Goal: Task Accomplishment & Management: Use online tool/utility

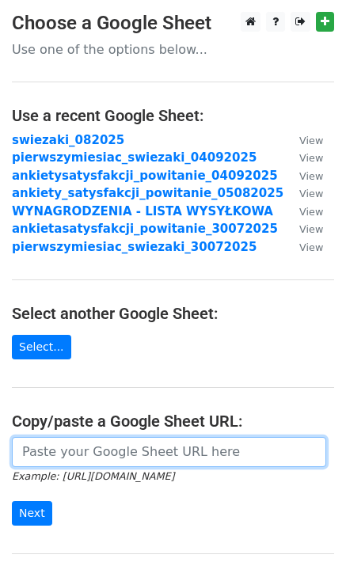
click at [92, 460] on input "url" at bounding box center [169, 452] width 315 height 30
drag, startPoint x: 213, startPoint y: 444, endPoint x: 231, endPoint y: 459, distance: 24.1
click at [213, 444] on input "url" at bounding box center [169, 452] width 315 height 30
click at [231, 459] on input "url" at bounding box center [169, 452] width 315 height 30
paste input "[URL][DOMAIN_NAME]"
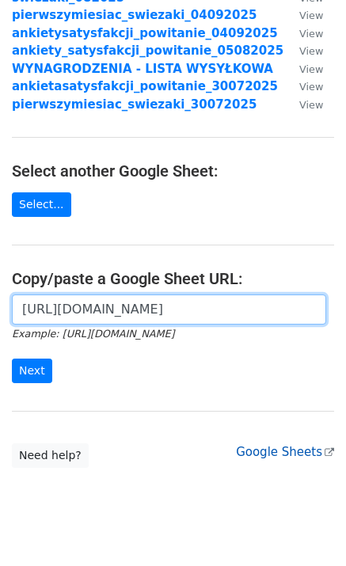
scroll to position [171, 0]
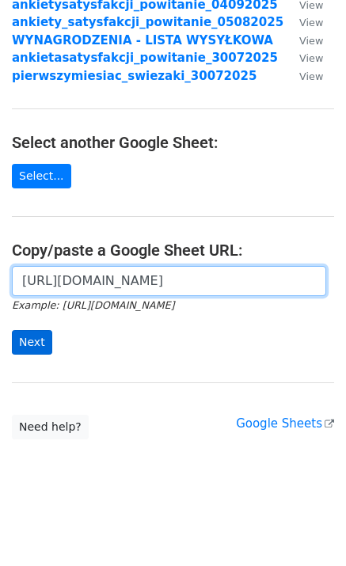
type input "[URL][DOMAIN_NAME]"
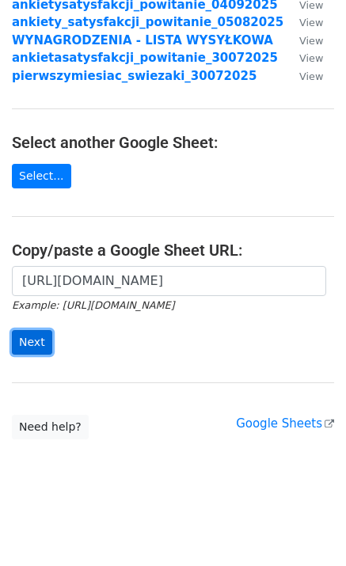
click at [36, 342] on input "Next" at bounding box center [32, 342] width 40 height 25
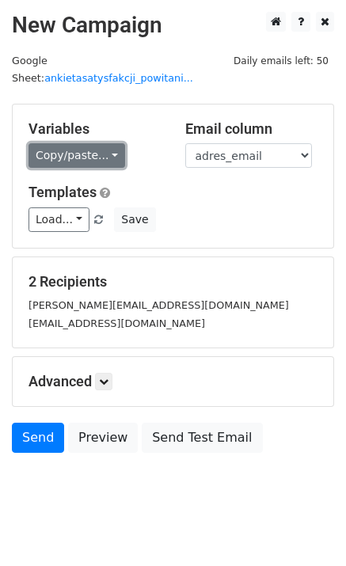
click at [97, 143] on link "Copy/paste..." at bounding box center [77, 155] width 97 height 25
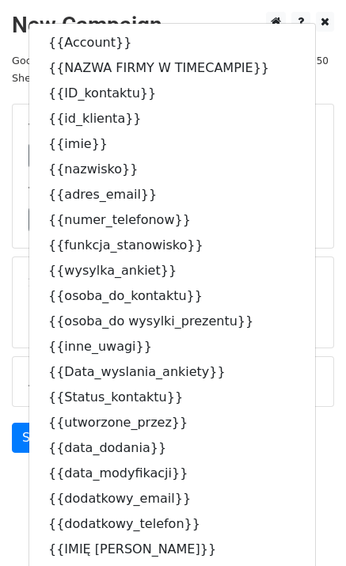
click at [309, 208] on div "Load... Przypominajka 1 2. Mail po pierwszym miesiącu współpracy [NEW] 1. Mail …" at bounding box center [173, 220] width 313 height 25
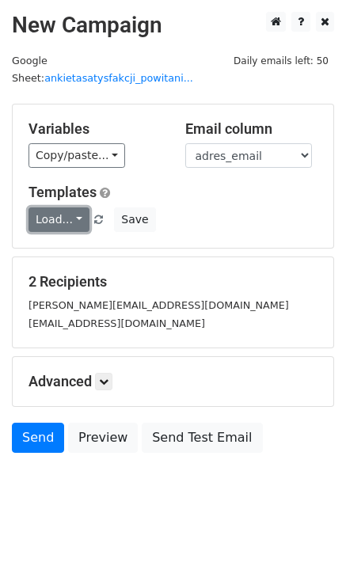
click at [70, 208] on link "Load..." at bounding box center [59, 220] width 61 height 25
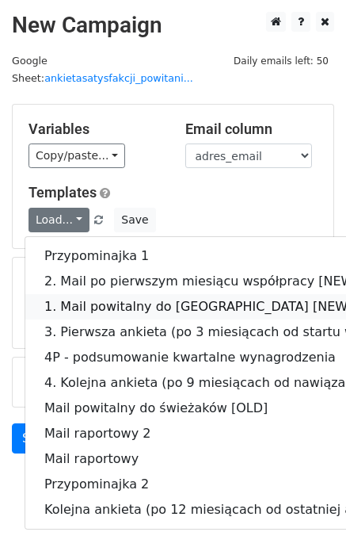
click at [81, 294] on link "1. Mail powitalny do [GEOGRAPHIC_DATA] [NEW]" at bounding box center [268, 306] width 486 height 25
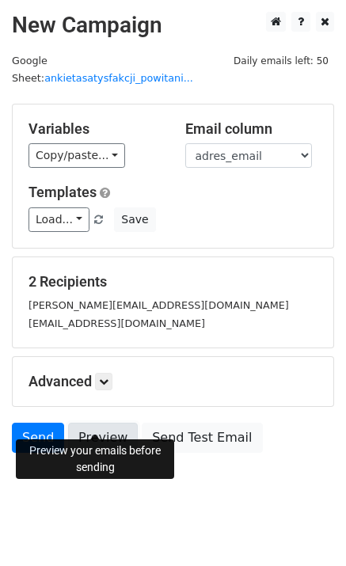
click at [105, 423] on link "Preview" at bounding box center [103, 438] width 70 height 30
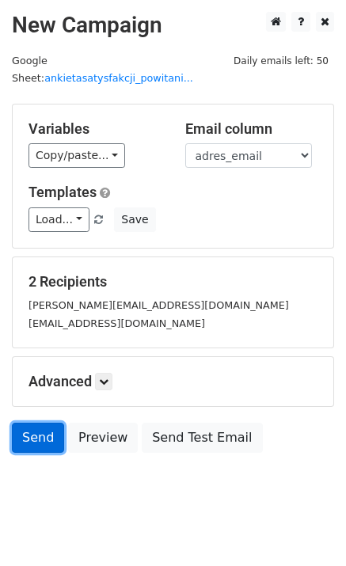
click at [25, 425] on link "Send" at bounding box center [38, 438] width 52 height 30
